Goal: Transaction & Acquisition: Purchase product/service

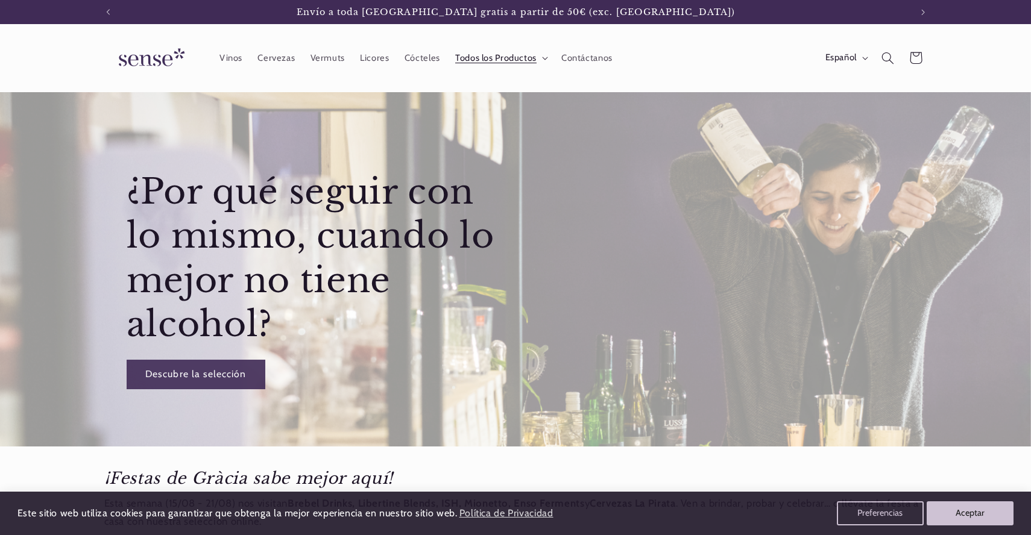
click at [507, 60] on span "Todos los Productos" at bounding box center [495, 57] width 81 height 11
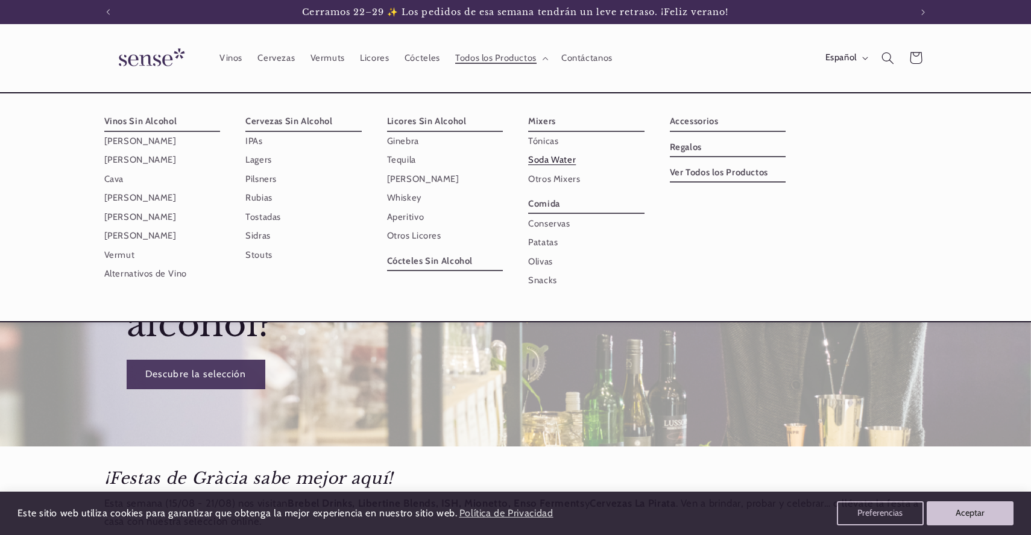
click at [551, 159] on link "Soda Water" at bounding box center [586, 160] width 116 height 19
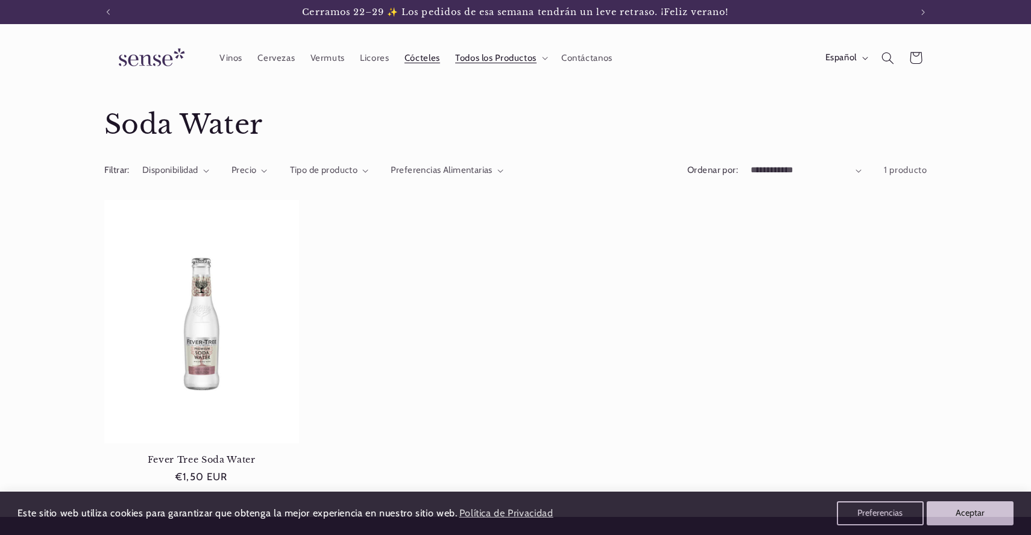
click at [430, 56] on span "Cócteles" at bounding box center [422, 57] width 36 height 11
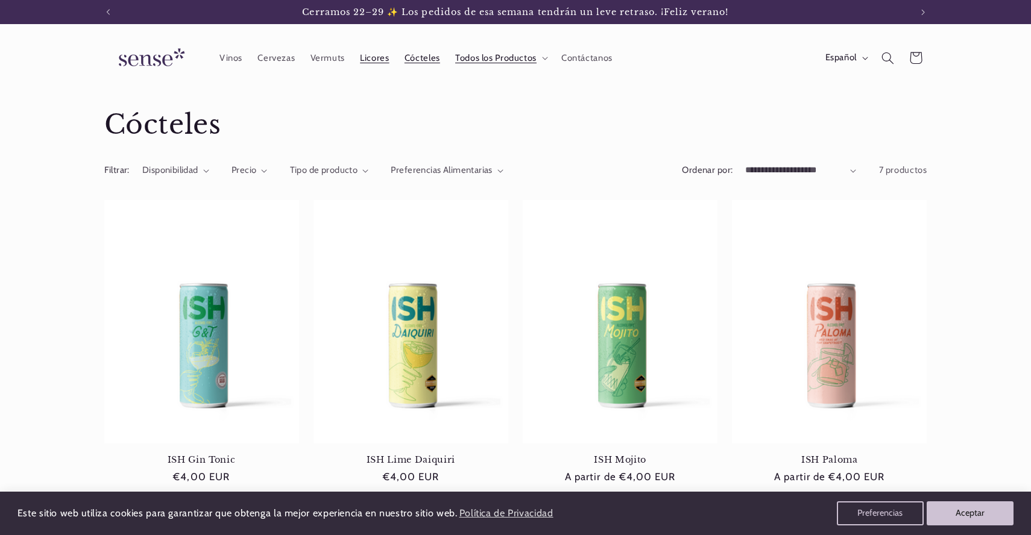
click at [374, 59] on span "Licores" at bounding box center [374, 57] width 29 height 11
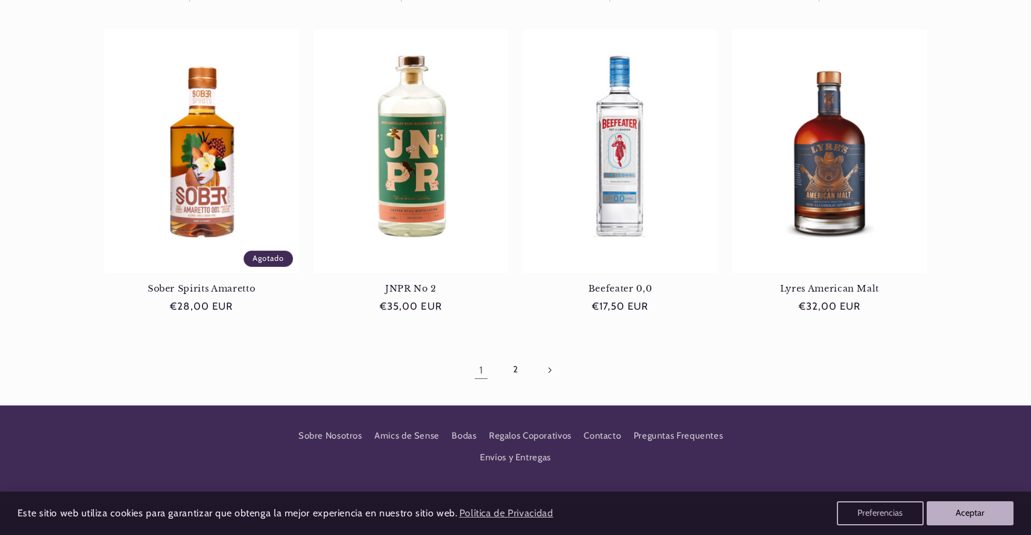
scroll to position [1101, 0]
click at [515, 366] on link "2" at bounding box center [515, 370] width 28 height 28
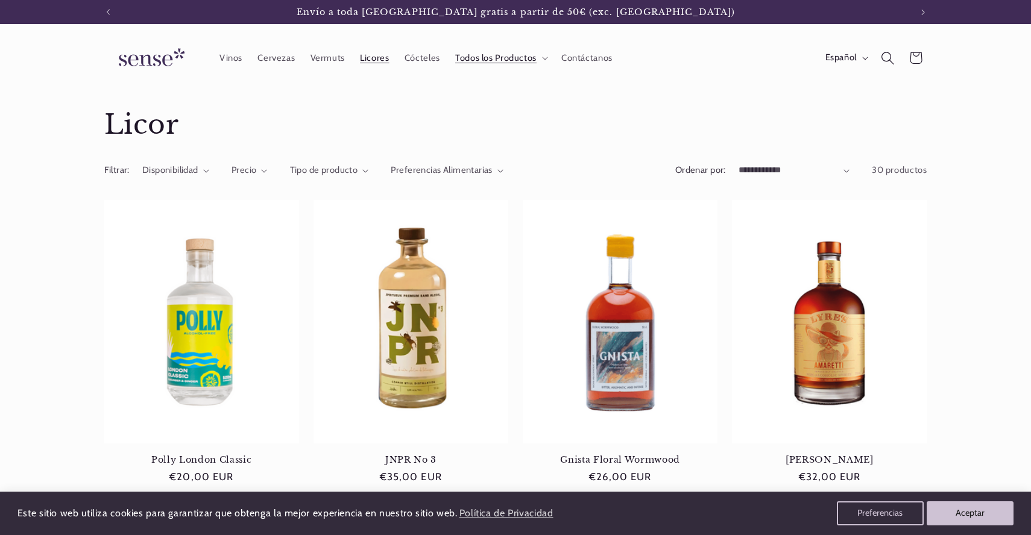
click at [885, 53] on icon "Búsqueda" at bounding box center [887, 57] width 13 height 13
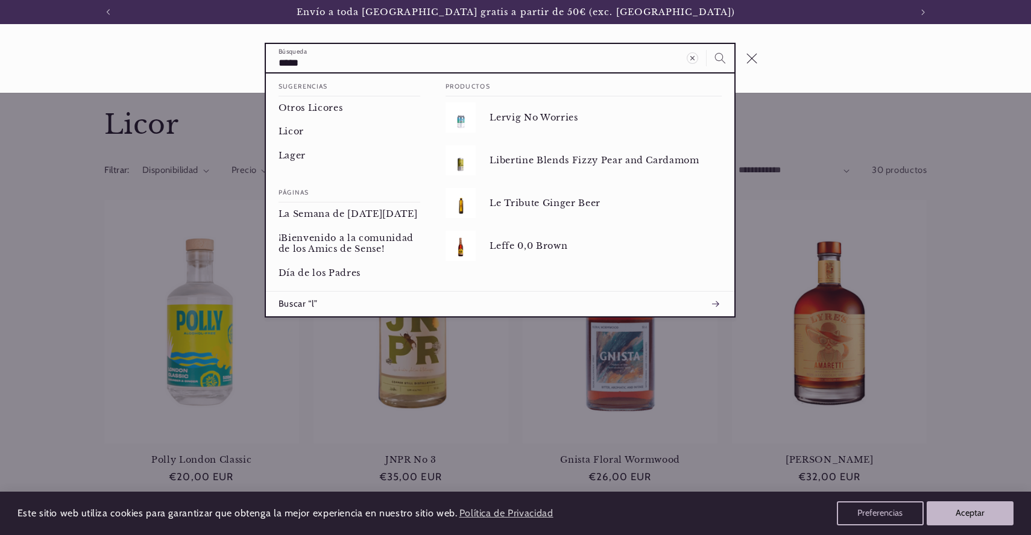
type input "*****"
click at [706, 44] on button "Búsqueda" at bounding box center [720, 58] width 28 height 28
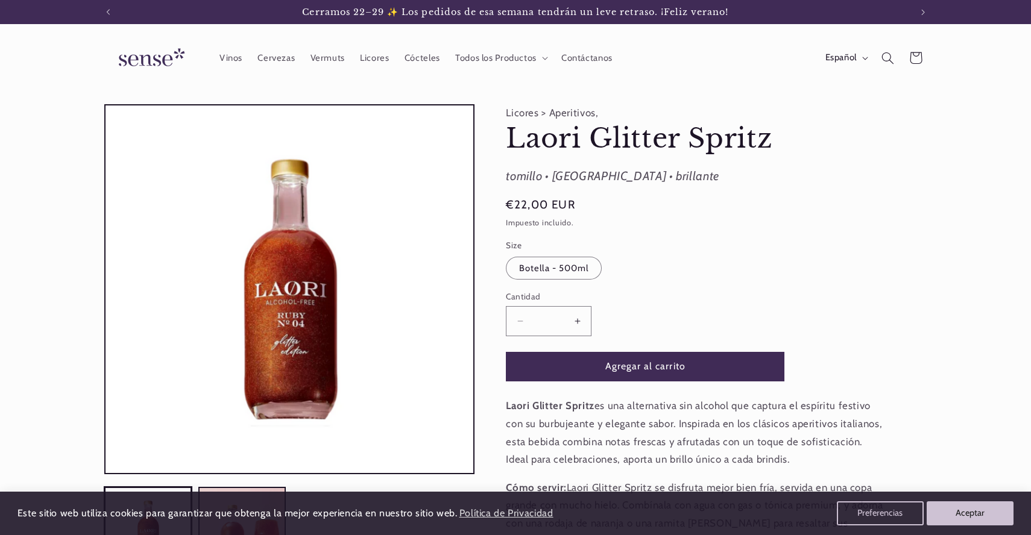
scroll to position [0, 803]
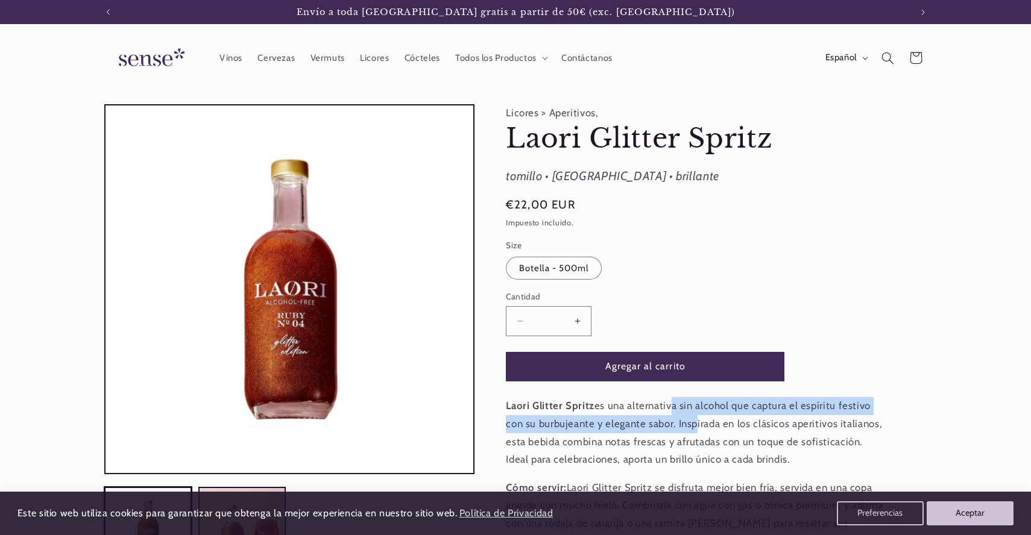
drag, startPoint x: 665, startPoint y: 406, endPoint x: 687, endPoint y: 424, distance: 28.6
click at [688, 426] on p "Laori Glitter Spritz es una alternativa sin alcohol que captura el espíritu fes…" at bounding box center [696, 432] width 380 height 71
click at [687, 424] on p "Laori Glitter Spritz es una alternativa sin alcohol que captura el espíritu fes…" at bounding box center [696, 432] width 380 height 71
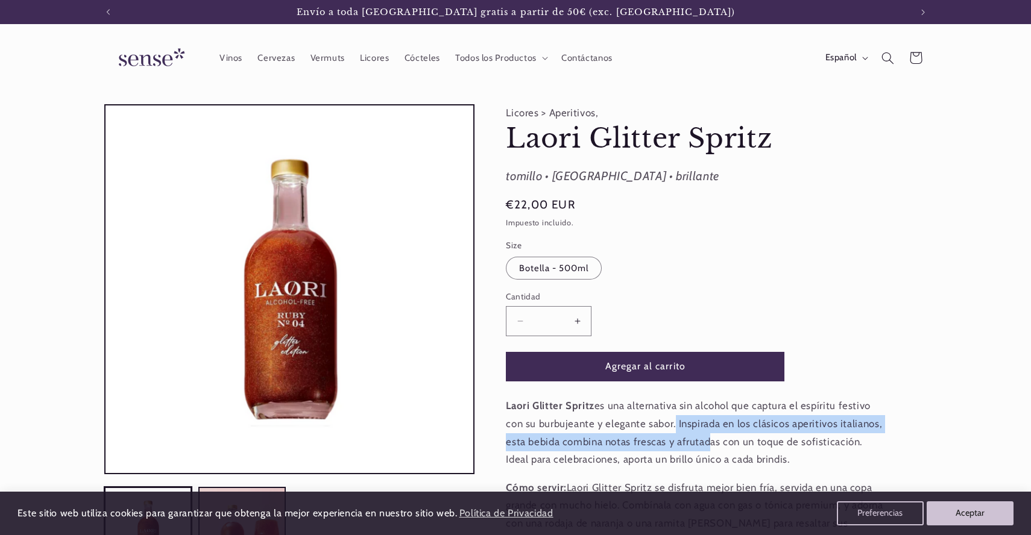
drag, startPoint x: 670, startPoint y: 422, endPoint x: 702, endPoint y: 442, distance: 37.1
click at [702, 442] on p "Laori Glitter Spritz es una alternativa sin alcohol que captura el espíritu fes…" at bounding box center [696, 432] width 380 height 71
drag, startPoint x: 675, startPoint y: 418, endPoint x: 712, endPoint y: 444, distance: 45.5
click at [713, 445] on p "Laori Glitter Spritz es una alternativa sin alcohol que captura el espíritu fes…" at bounding box center [696, 432] width 380 height 71
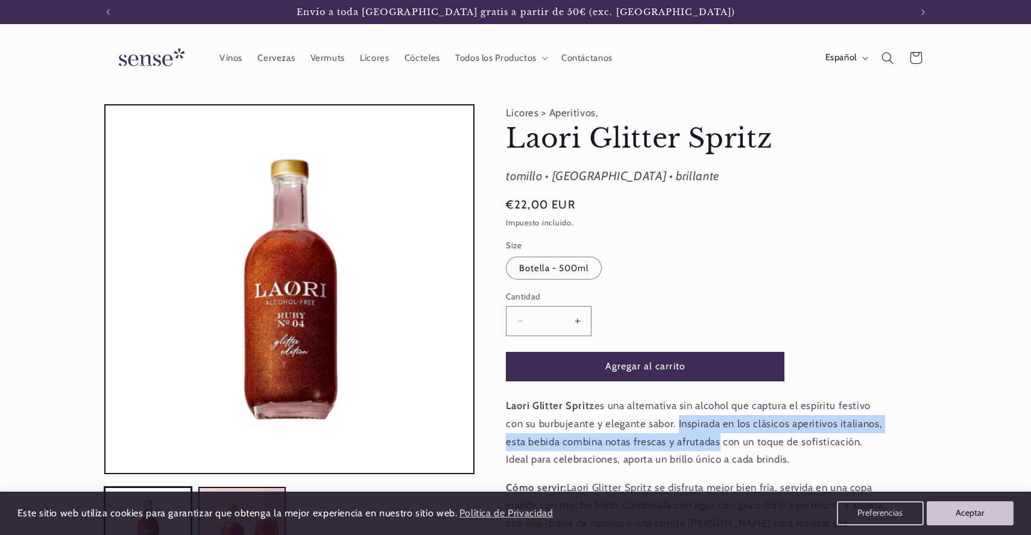
click at [712, 444] on p "Laori Glitter Spritz es una alternativa sin alcohol que captura el espíritu fes…" at bounding box center [696, 432] width 380 height 71
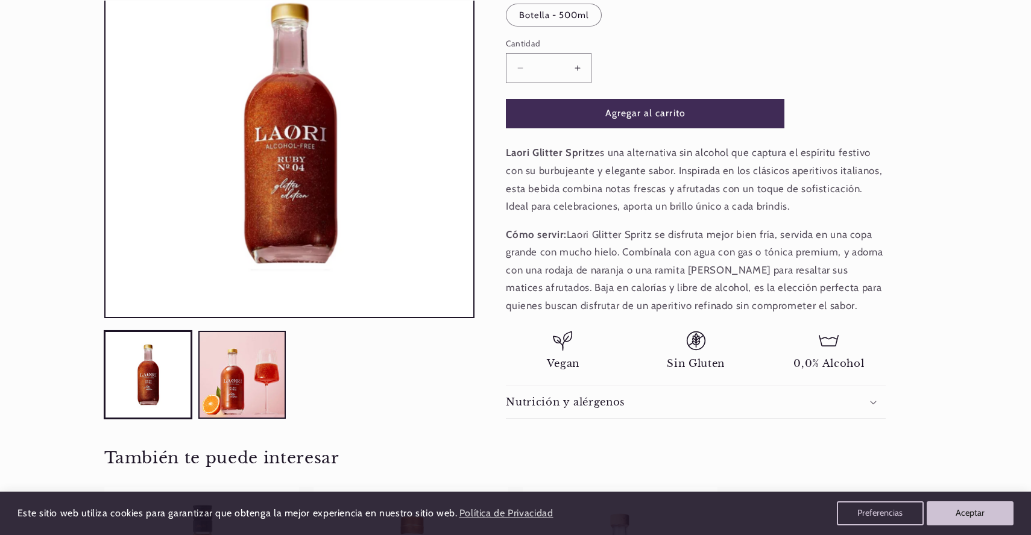
scroll to position [263, 0]
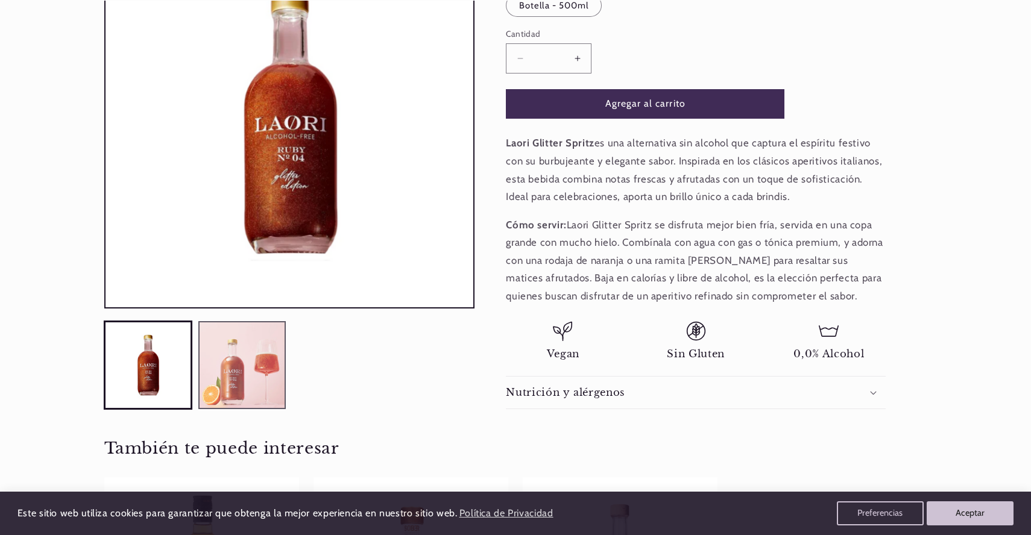
click at [265, 382] on button "Cargar la imagen 2 en la vista de la galería" at bounding box center [242, 365] width 88 height 88
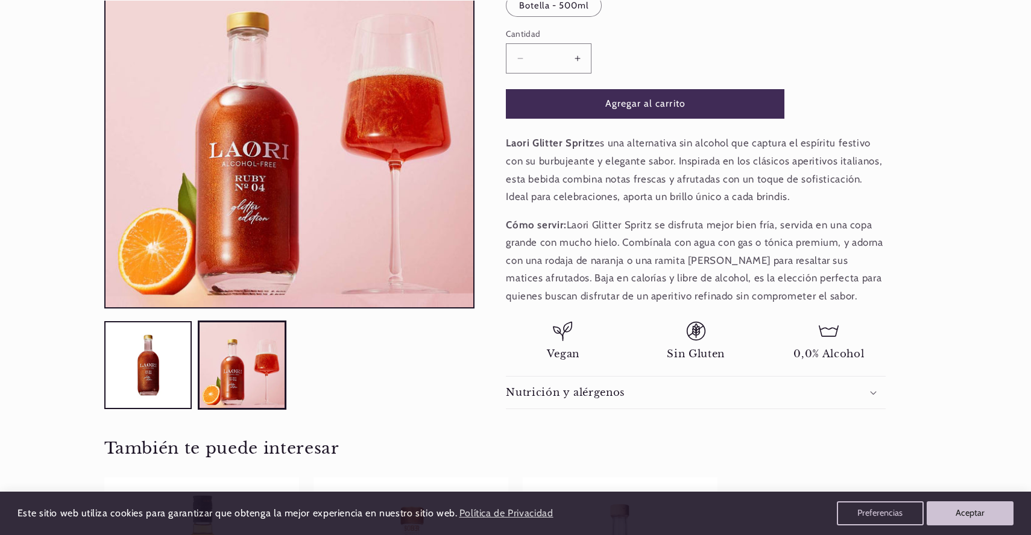
scroll to position [0, 803]
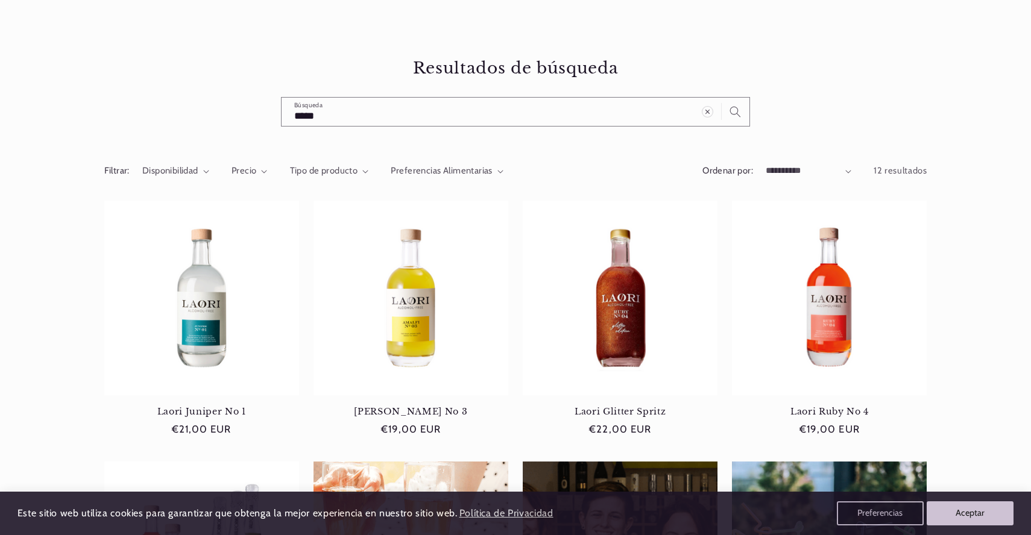
scroll to position [0, 803]
